Goal: Task Accomplishment & Management: Use online tool/utility

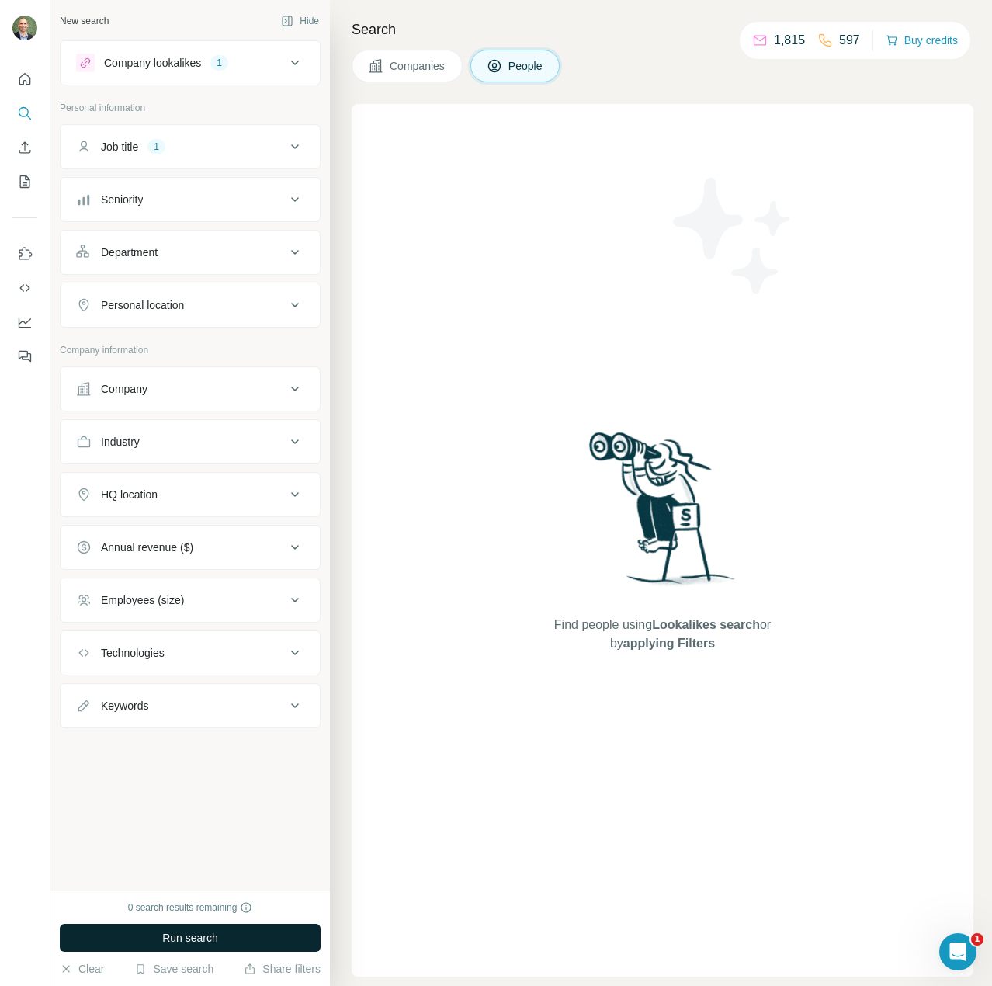
click at [280, 942] on button "Run search" at bounding box center [190, 938] width 261 height 28
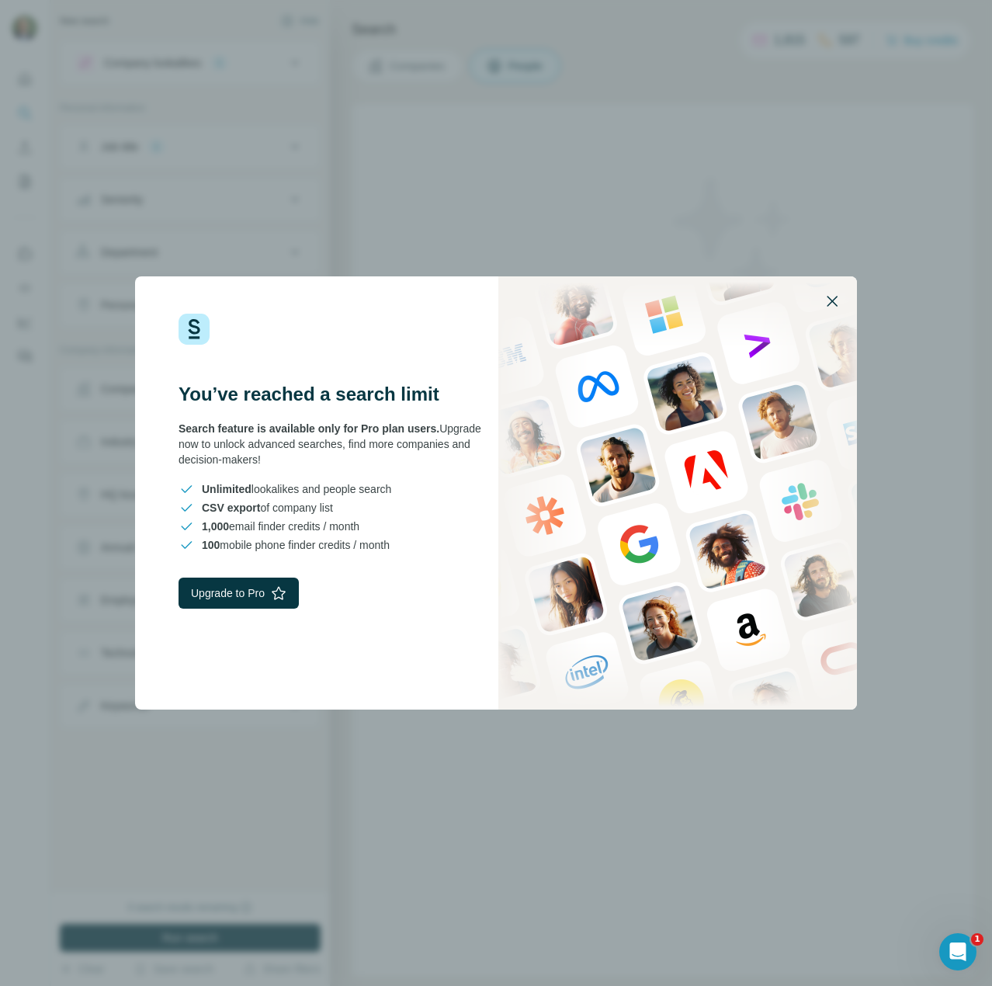
click at [827, 304] on icon "button" at bounding box center [832, 301] width 19 height 19
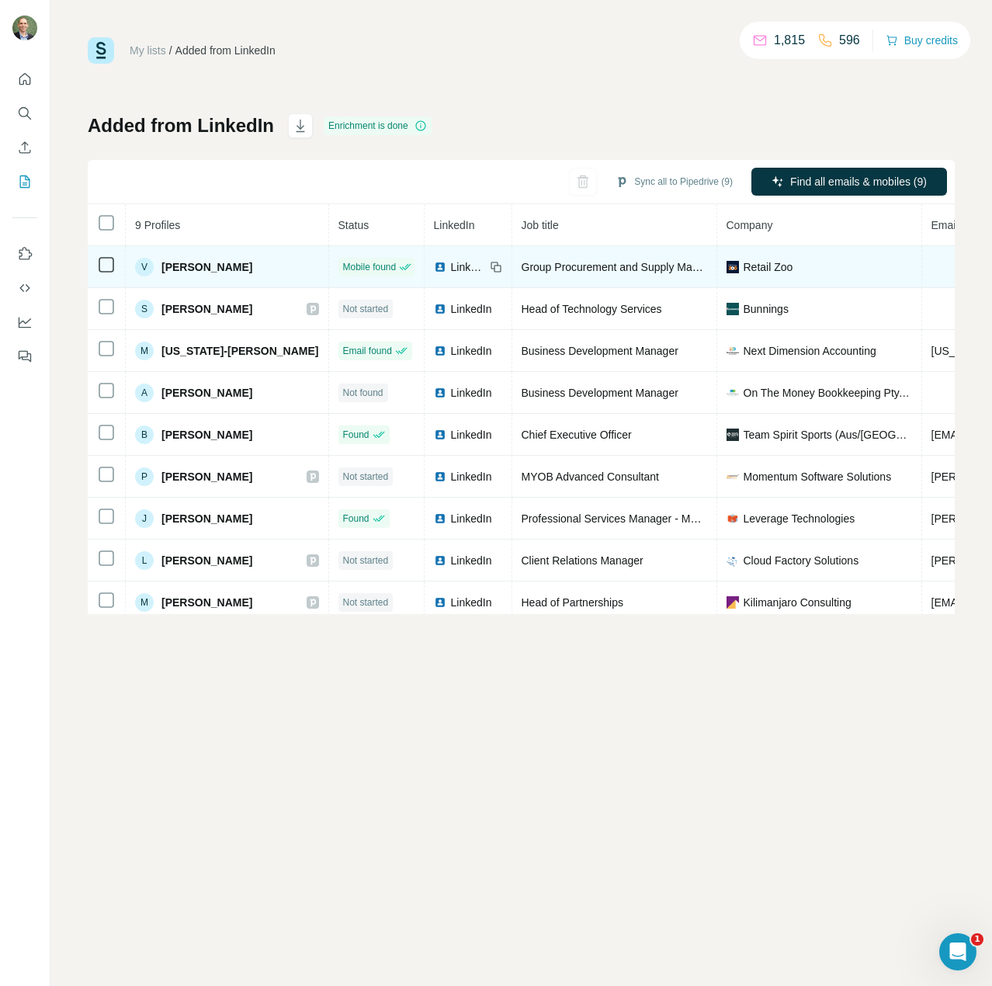
click at [219, 269] on span "Victoria Johansen" at bounding box center [206, 267] width 91 height 16
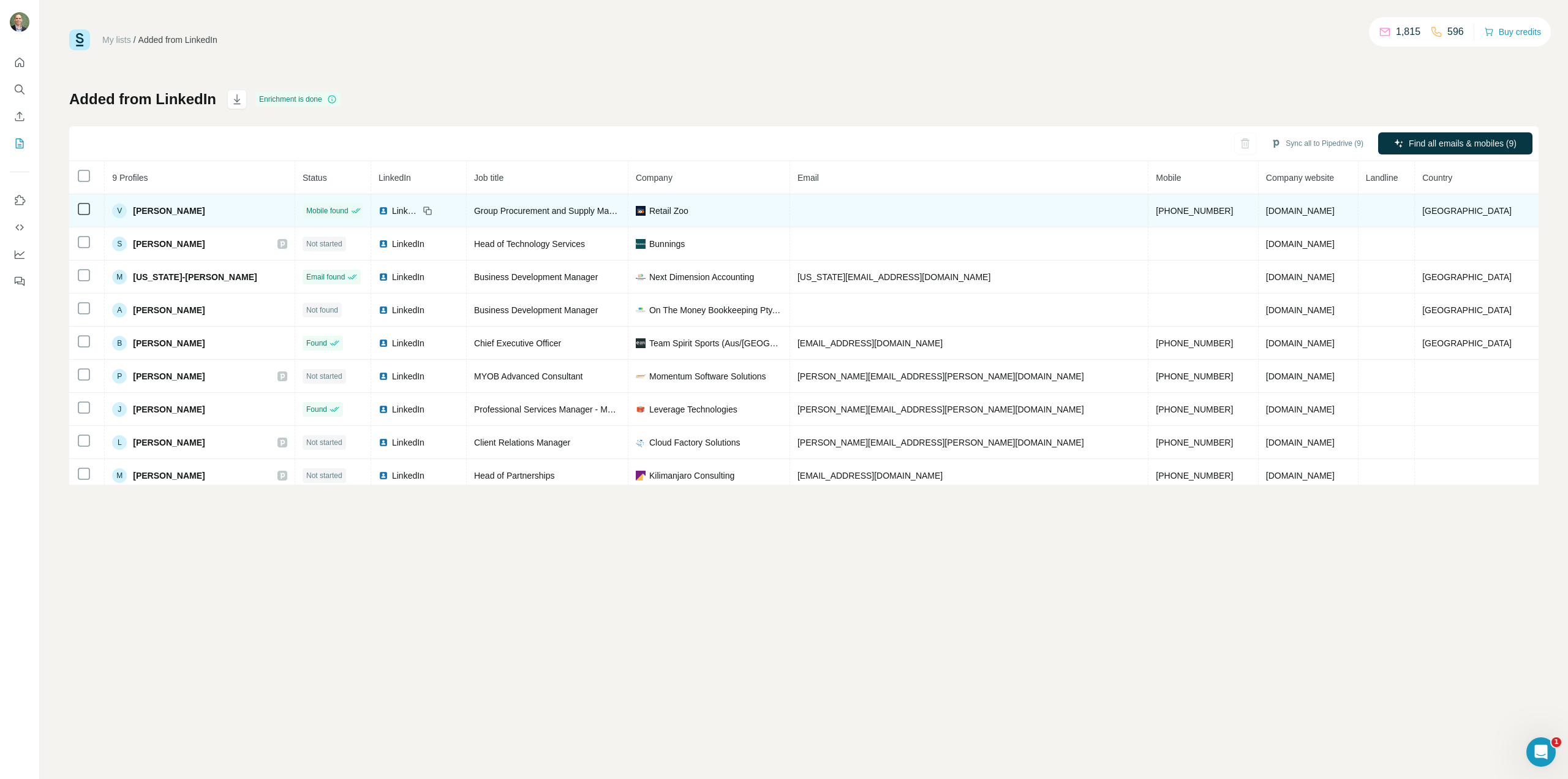
click at [423, 212] on icon at bounding box center [428, 211] width 9 height 9
drag, startPoint x: 416, startPoint y: 212, endPoint x: 378, endPoint y: 207, distance: 38.3
click at [379, 207] on img at bounding box center [384, 211] width 9 height 9
